Goal: Information Seeking & Learning: Learn about a topic

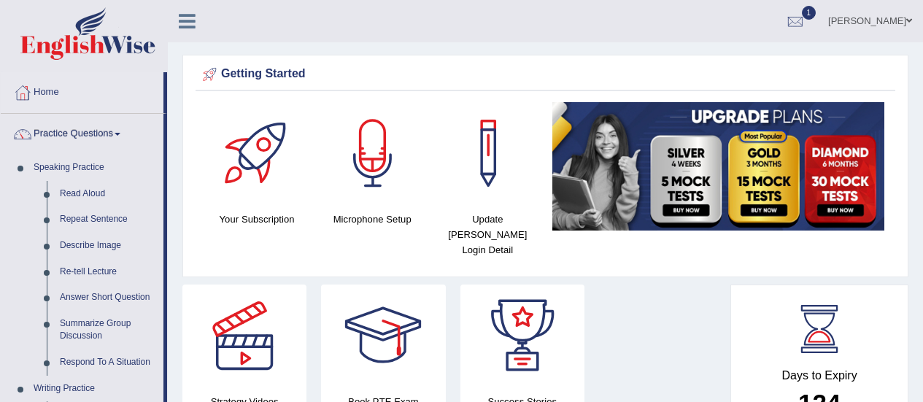
scroll to position [442, 0]
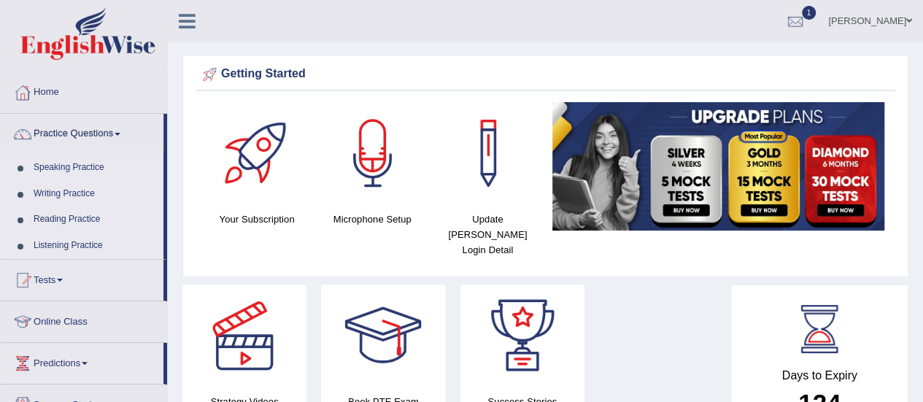
click at [93, 134] on link "Practice Questions" at bounding box center [82, 132] width 163 height 36
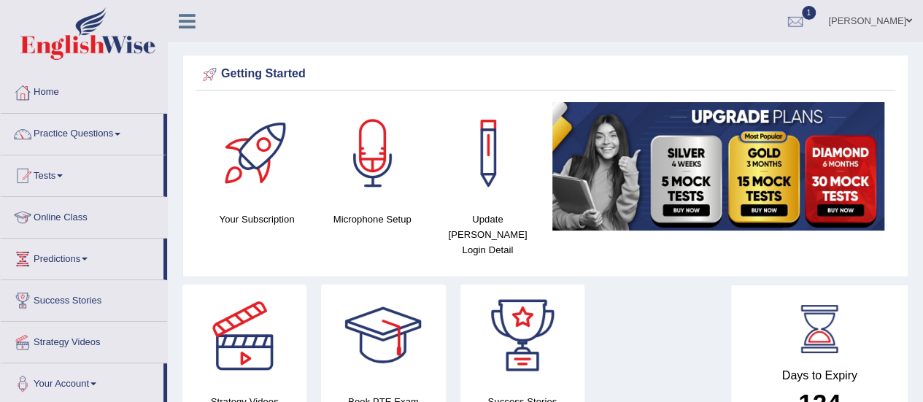
click at [93, 134] on link "Practice Questions" at bounding box center [82, 132] width 163 height 36
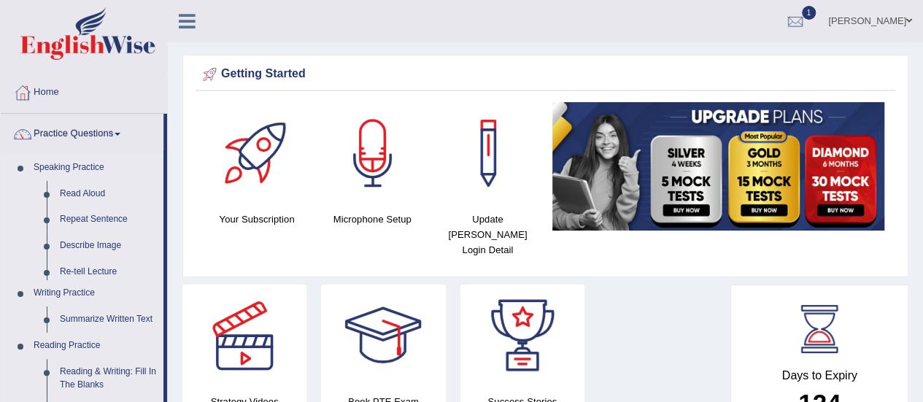
scroll to position [438, 0]
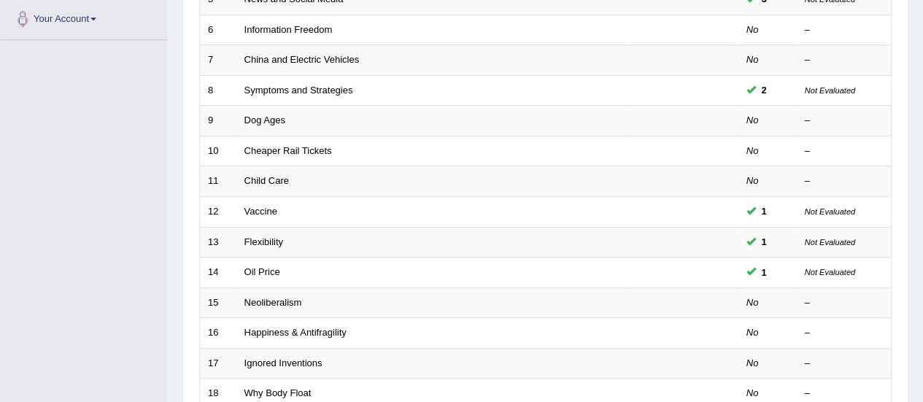
scroll to position [557, 0]
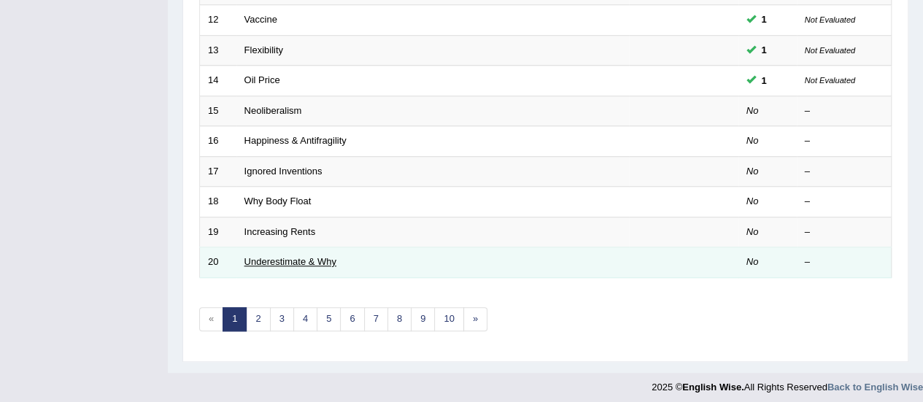
click at [287, 258] on link "Underestimate & Why" at bounding box center [291, 261] width 92 height 11
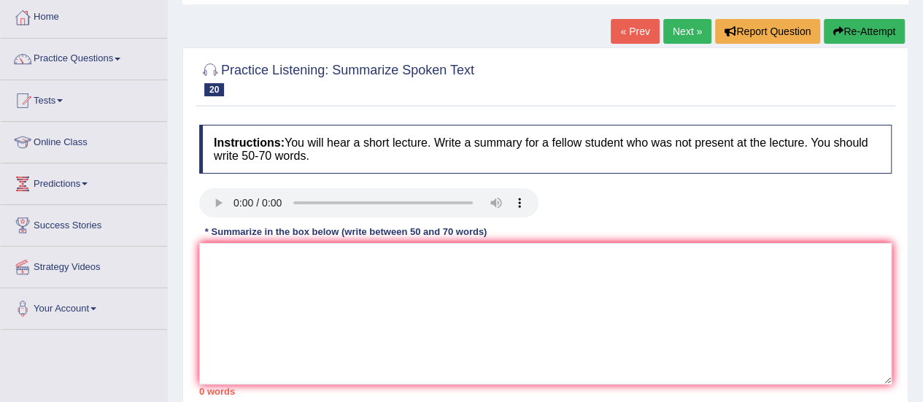
scroll to position [146, 0]
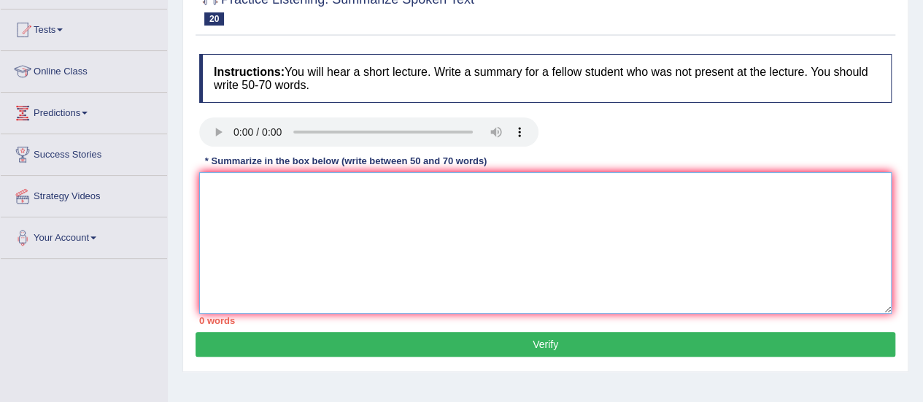
paste textarea "The speaker provided a comprehensive overview of the report COVID-19 deaths, hi…"
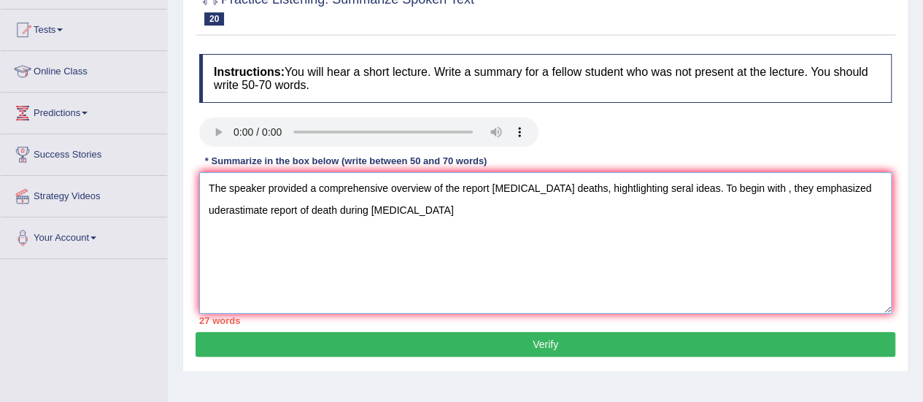
type textarea "The speaker provided a comprehensive overview of the report COVID-19 deaths, hi…"
click at [750, 193] on textarea "The speaker provided a comprehensive overview of the report COVID-19 deaths, hi…" at bounding box center [545, 243] width 693 height 142
click at [432, 215] on textarea "The speaker provided a comprehensive overview of the report COVID-19 deaths, hi…" at bounding box center [545, 243] width 693 height 142
paste textarea "which play a crucial role in undercounted of covid 19 patients. In addition, th…"
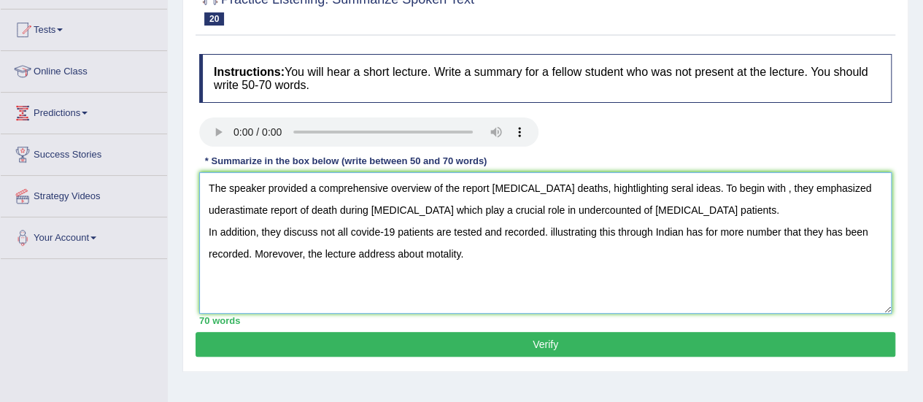
click at [201, 228] on textarea "The speaker provided a comprehensive overview of the report COVID-19 deaths, hi…" at bounding box center [545, 243] width 693 height 142
drag, startPoint x: 493, startPoint y: 188, endPoint x: 540, endPoint y: 192, distance: 46.9
click at [540, 192] on textarea "The speaker provided a comprehensive overview of the report COVID-19 deaths, hi…" at bounding box center [545, 243] width 693 height 142
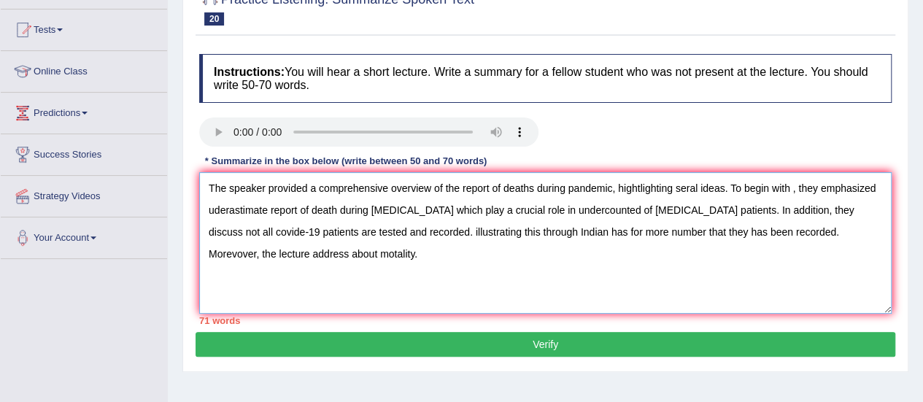
click at [689, 185] on textarea "The speaker provided a comprehensive overview of the report of deaths during pa…" at bounding box center [545, 243] width 693 height 142
click at [685, 185] on textarea "The speaker provided a comprehensive overview of the report of deaths during pa…" at bounding box center [545, 243] width 693 height 142
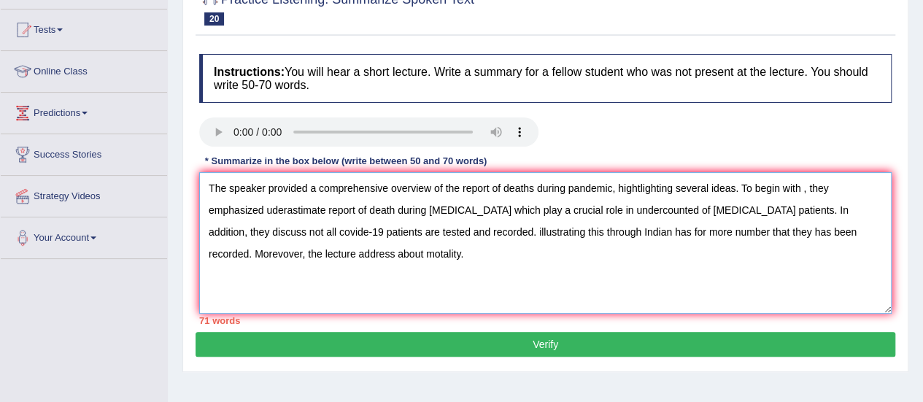
drag, startPoint x: 804, startPoint y: 190, endPoint x: 833, endPoint y: 198, distance: 29.4
click at [804, 190] on textarea "The speaker provided a comprehensive overview of the report of deaths during pa…" at bounding box center [545, 243] width 693 height 142
type textarea "The speaker provided a comprehensive overview of the report of deaths during pa…"
drag, startPoint x: 273, startPoint y: 210, endPoint x: 320, endPoint y: 210, distance: 46.7
click at [320, 210] on textarea "The speaker provided a comprehensive overview of the report of deaths during pa…" at bounding box center [545, 243] width 693 height 142
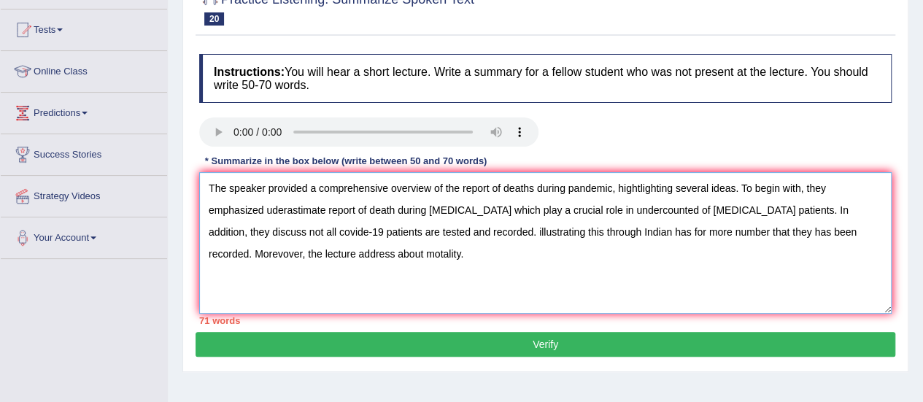
drag, startPoint x: 364, startPoint y: 212, endPoint x: 462, endPoint y: 212, distance: 97.8
click at [462, 212] on textarea "The speaker provided a comprehensive overview of the report of deaths during pa…" at bounding box center [545, 243] width 693 height 142
drag, startPoint x: 508, startPoint y: 183, endPoint x: 625, endPoint y: 190, distance: 117.0
click at [625, 188] on textarea "The speaker provided a comprehensive overview of the report of deaths during pa…" at bounding box center [545, 243] width 693 height 142
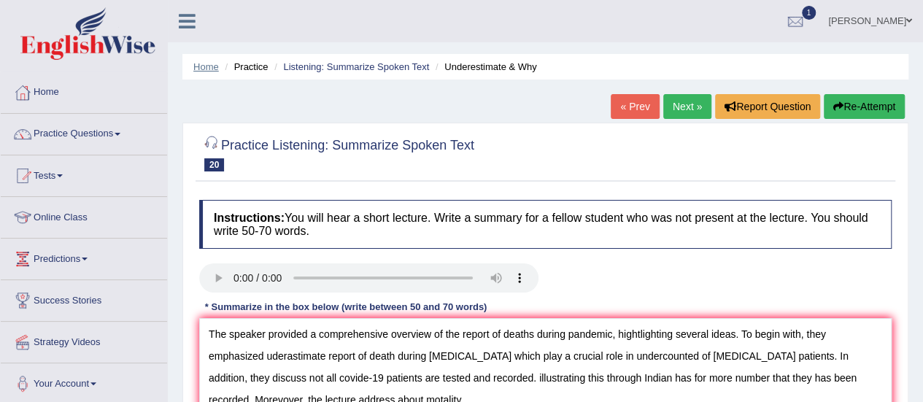
click at [208, 68] on link "Home" at bounding box center [206, 66] width 26 height 11
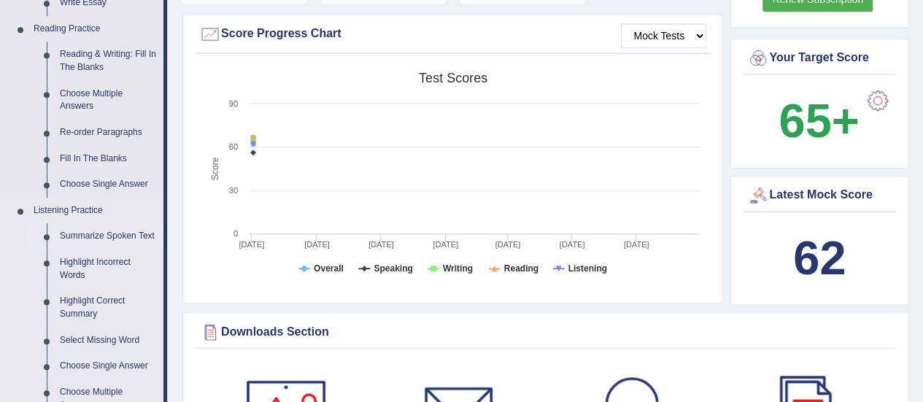
click at [97, 239] on link "Summarize Spoken Text" at bounding box center [108, 236] width 110 height 26
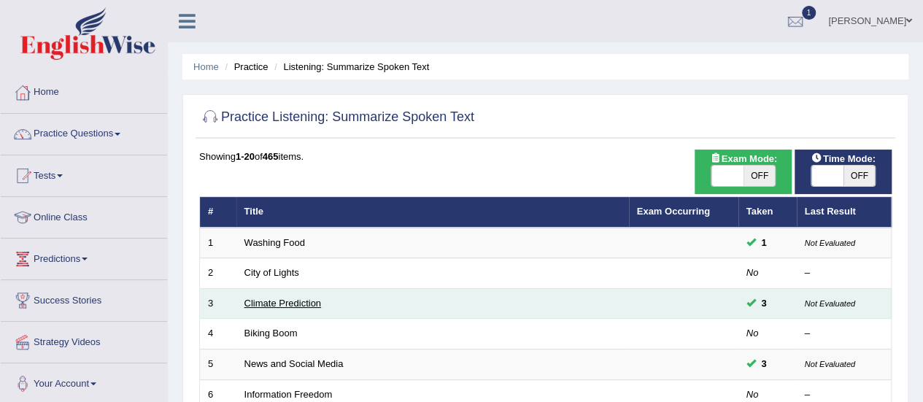
click at [281, 301] on link "Climate Prediction" at bounding box center [283, 303] width 77 height 11
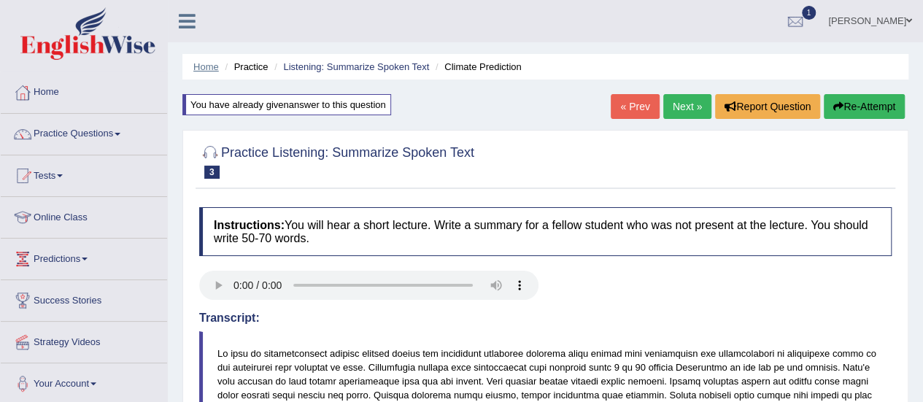
click at [205, 72] on link "Home" at bounding box center [206, 66] width 26 height 11
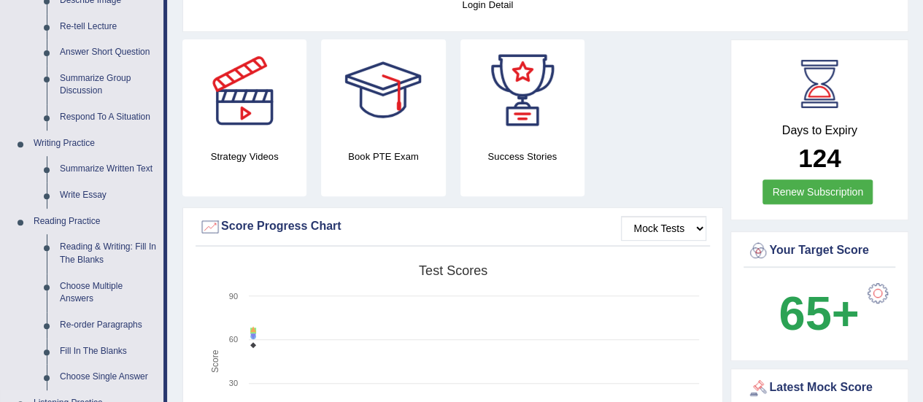
scroll to position [146, 0]
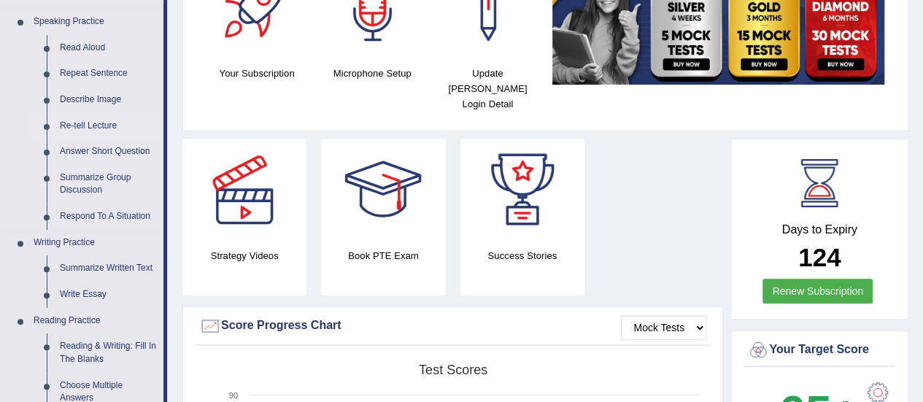
click at [86, 125] on link "Re-tell Lecture" at bounding box center [108, 126] width 110 height 26
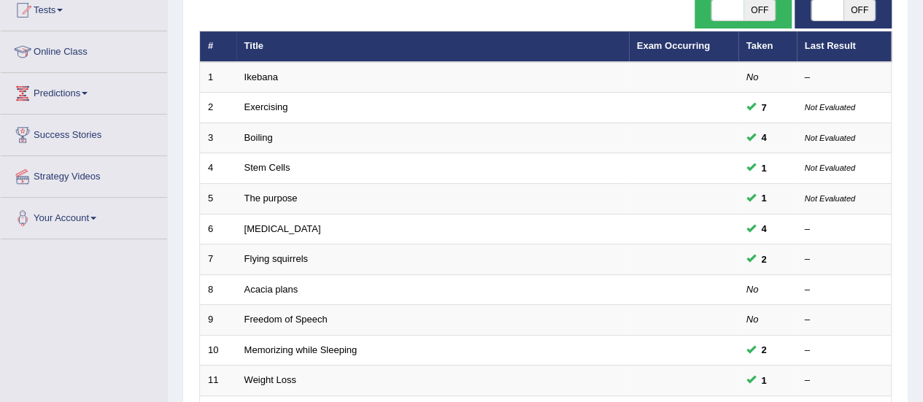
scroll to position [557, 0]
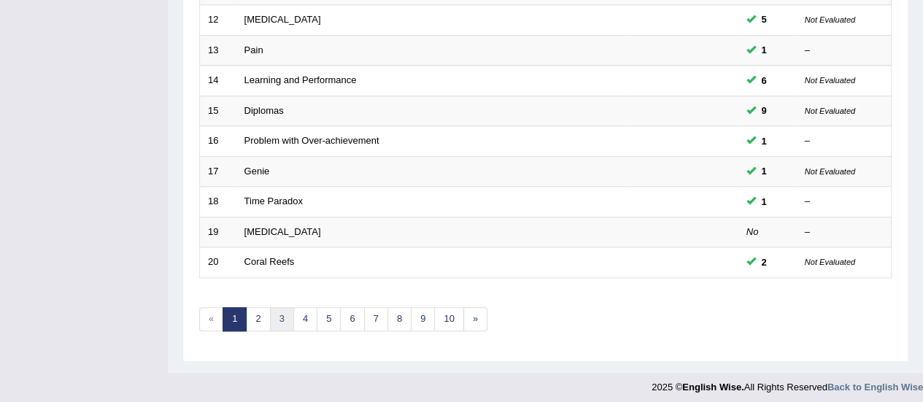
click at [286, 307] on link "3" at bounding box center [282, 319] width 24 height 24
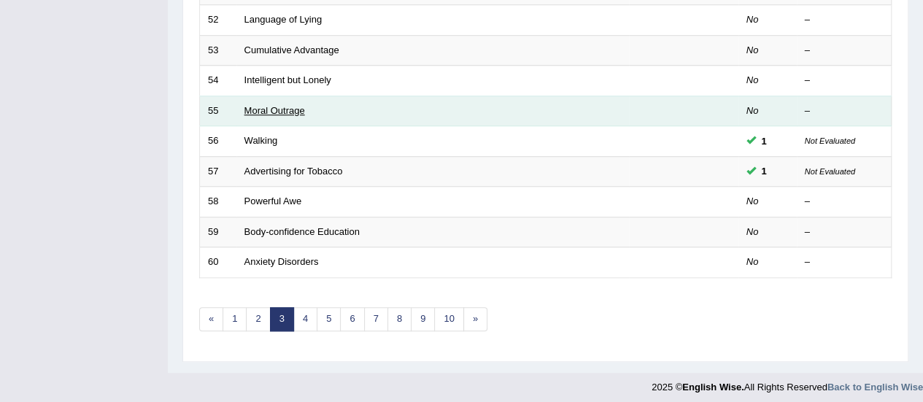
click at [277, 105] on link "Moral Outrage" at bounding box center [275, 110] width 61 height 11
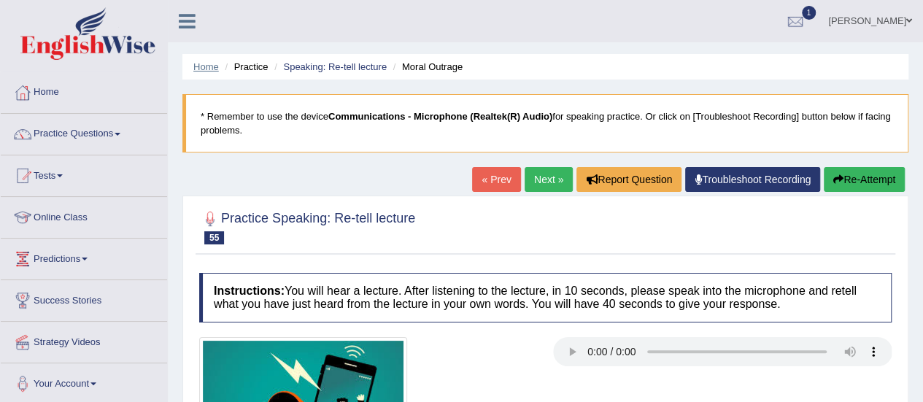
click at [197, 62] on link "Home" at bounding box center [206, 66] width 26 height 11
